Goal: Navigation & Orientation: Find specific page/section

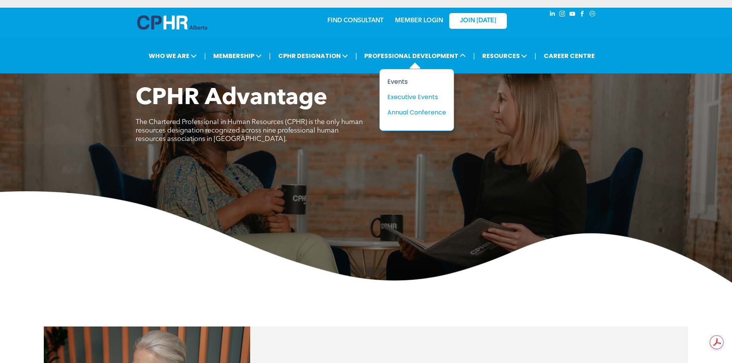
click at [397, 77] on div "Events" at bounding box center [413, 82] width 53 height 10
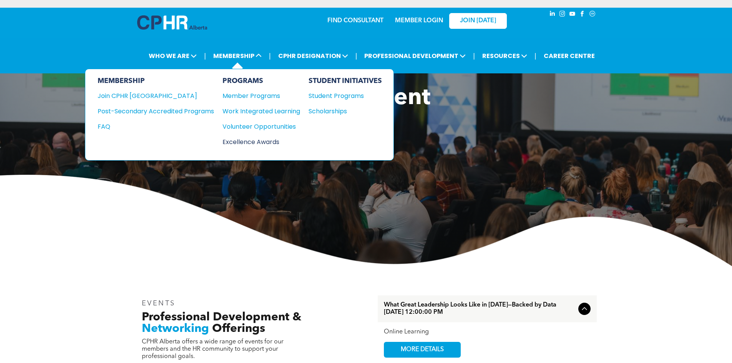
click at [253, 137] on div "Excellence Awards" at bounding box center [258, 142] width 70 height 10
